Goal: Transaction & Acquisition: Obtain resource

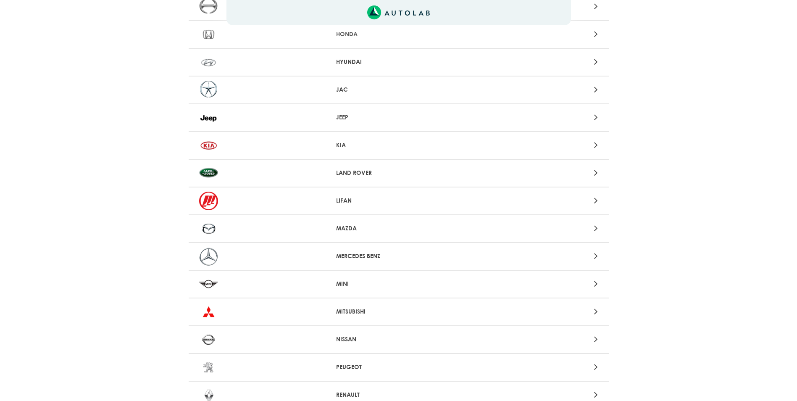
scroll to position [504, 0]
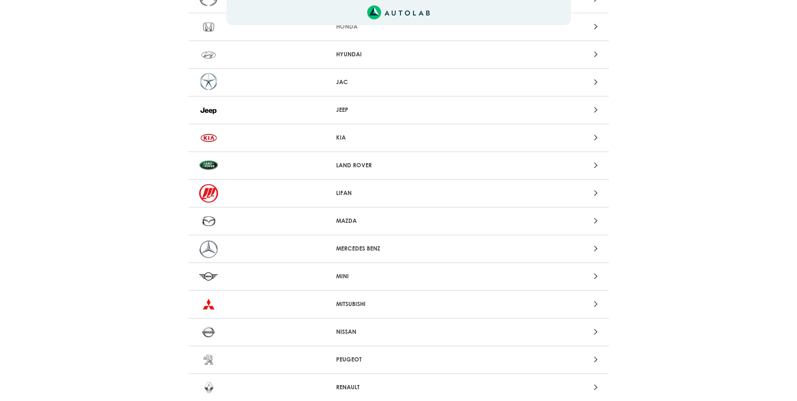
click at [341, 140] on p "KIA" at bounding box center [398, 137] width 125 height 9
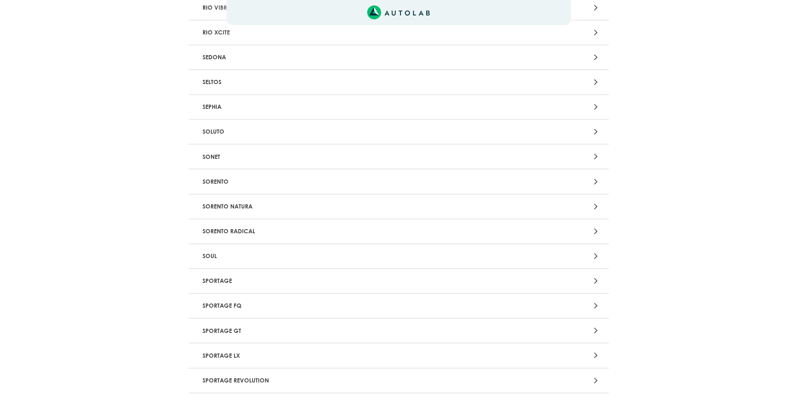
scroll to position [1177, 0]
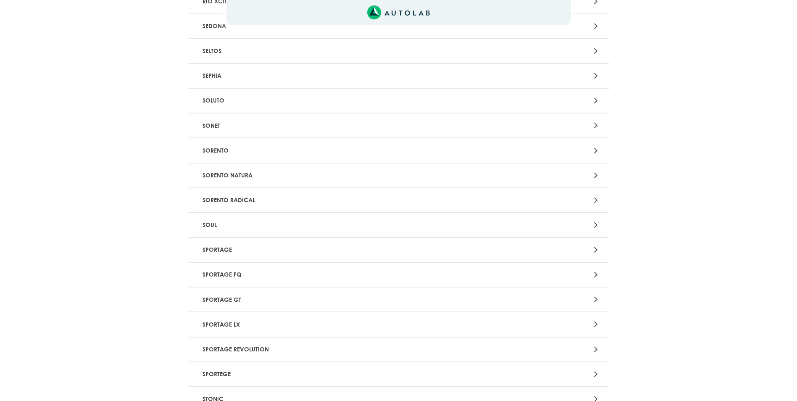
click at [227, 253] on p "SPORTAGE" at bounding box center [330, 250] width 262 height 16
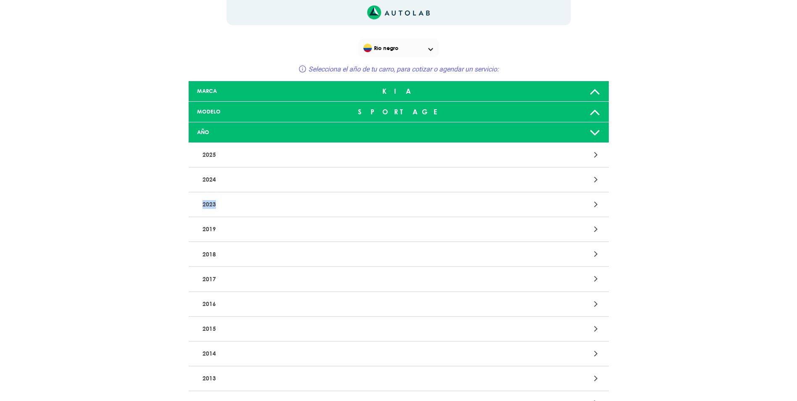
drag, startPoint x: 194, startPoint y: 202, endPoint x: 342, endPoint y: 201, distance: 147.6
click at [342, 201] on div "2023" at bounding box center [330, 205] width 275 height 16
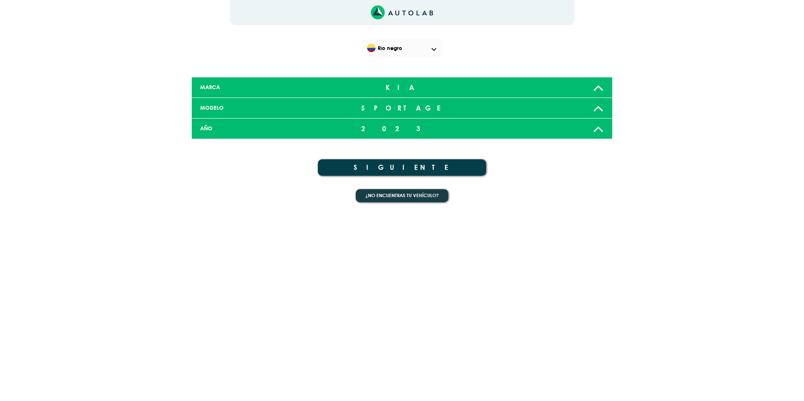
click at [409, 127] on div "2023" at bounding box center [402, 128] width 139 height 17
